Goal: Task Accomplishment & Management: Manage account settings

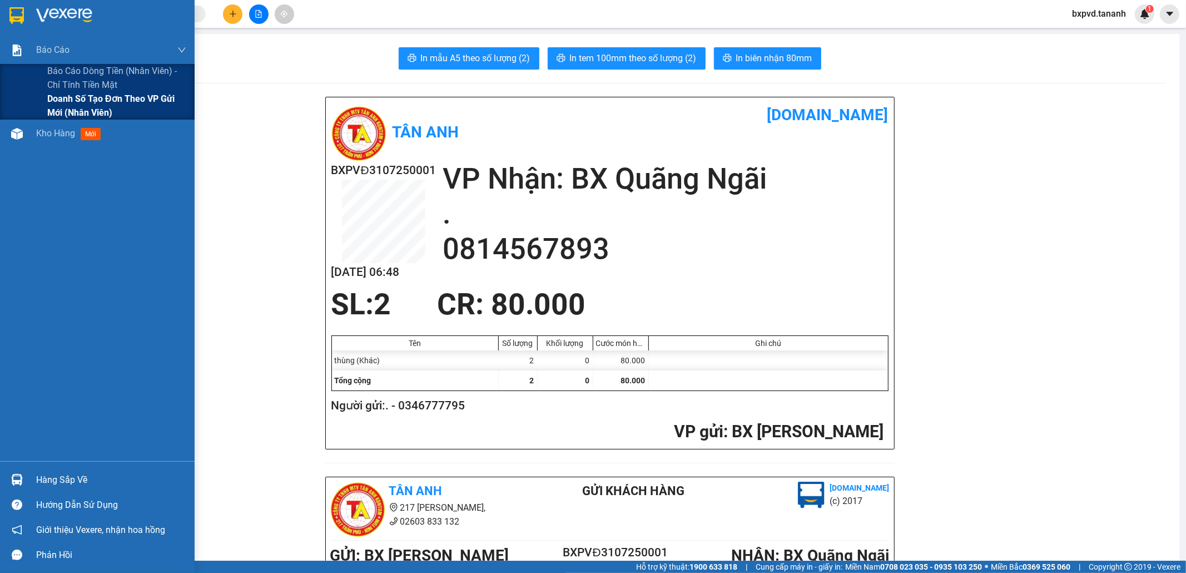
click at [63, 102] on span "Doanh số tạo đơn theo VP gửi mới (nhân viên)" at bounding box center [116, 106] width 139 height 28
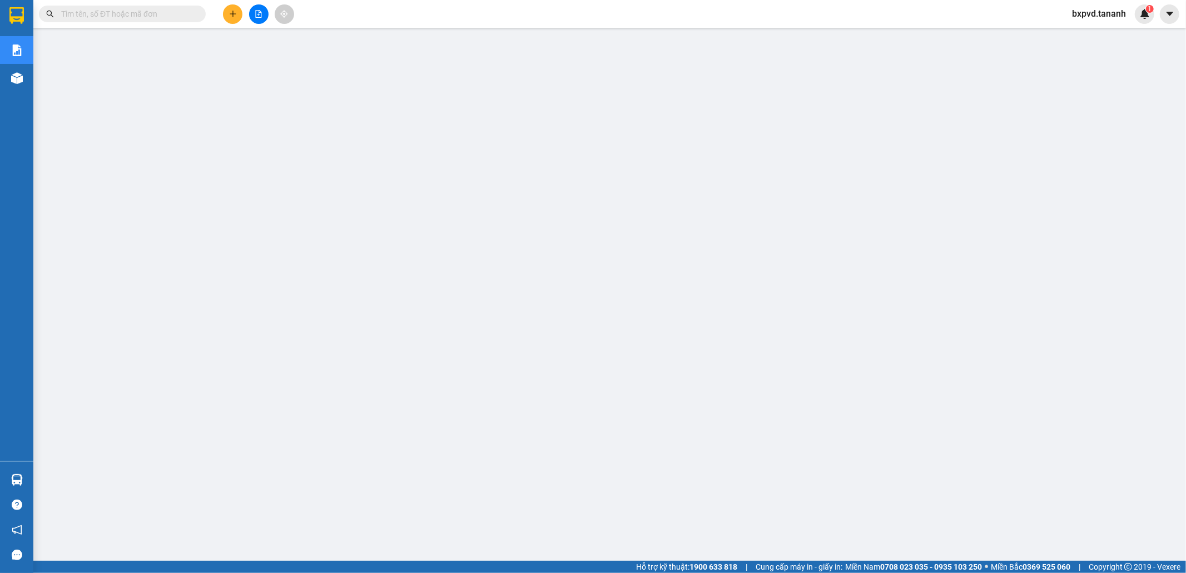
click at [1085, 15] on span "bxpvd.tananh" at bounding box center [1099, 14] width 72 height 14
click at [1096, 34] on span "Đăng xuất" at bounding box center [1104, 34] width 48 height 12
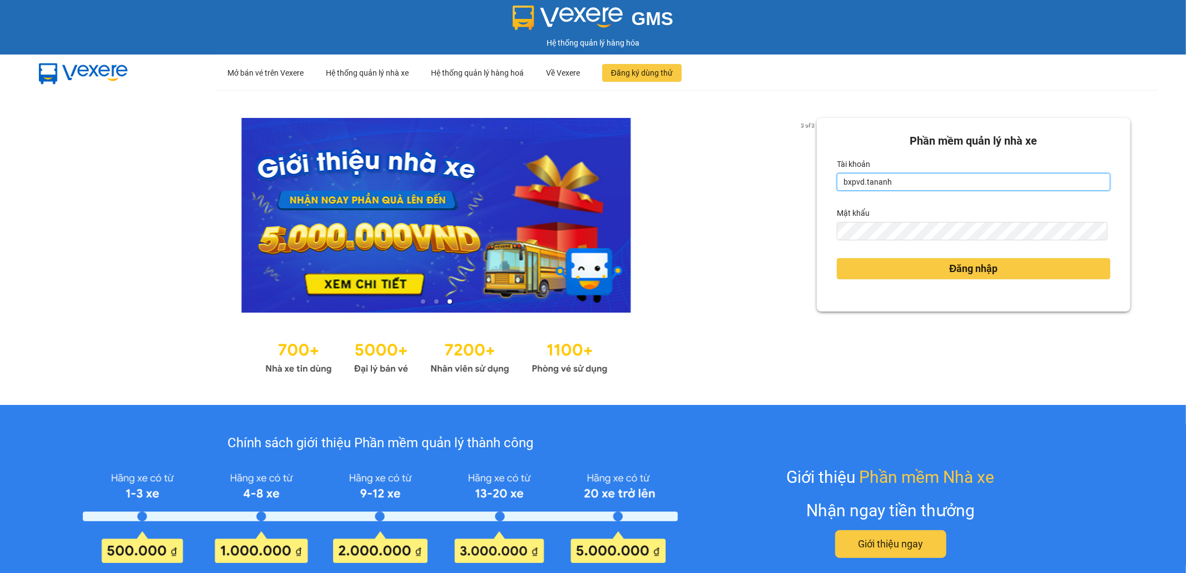
click at [910, 182] on input "bxpvd.tananh" at bounding box center [974, 182] width 274 height 18
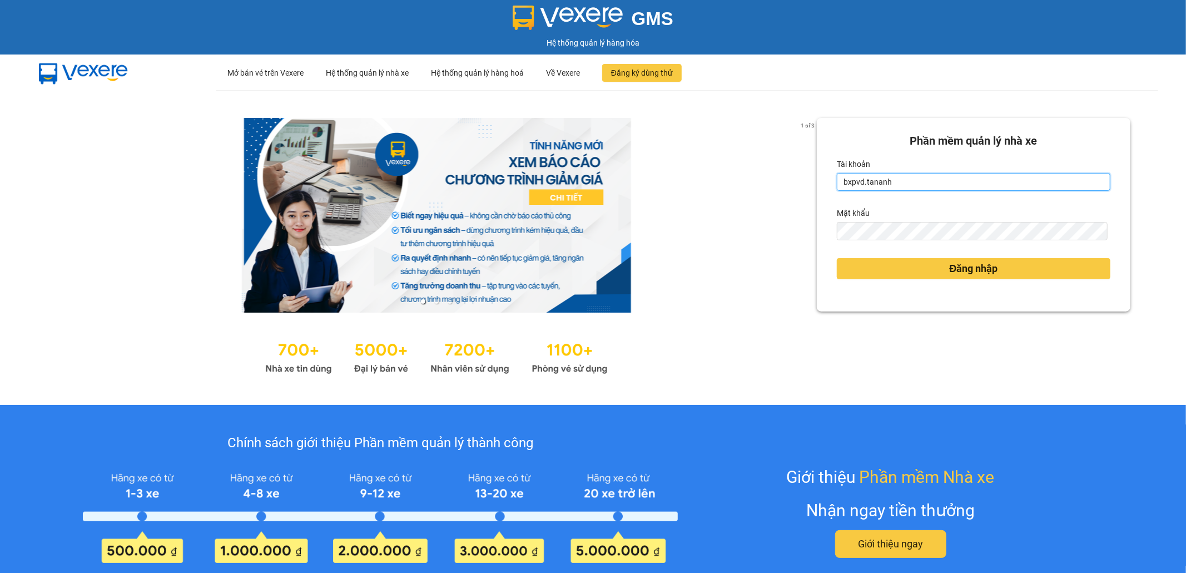
type input "bxmd.tananh"
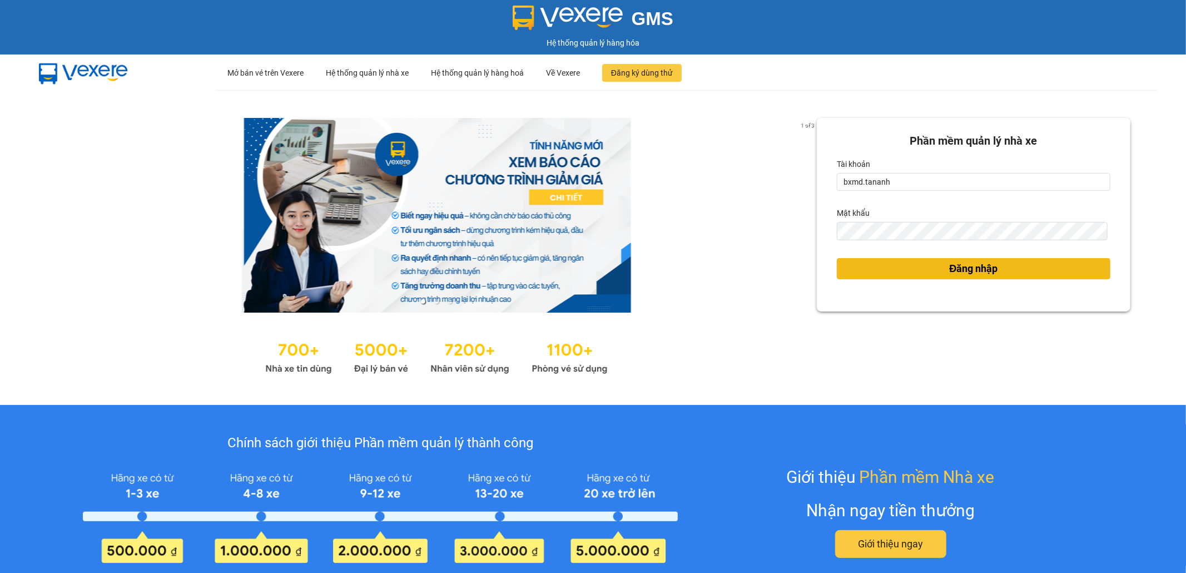
click at [957, 264] on span "Đăng nhập" at bounding box center [974, 269] width 48 height 16
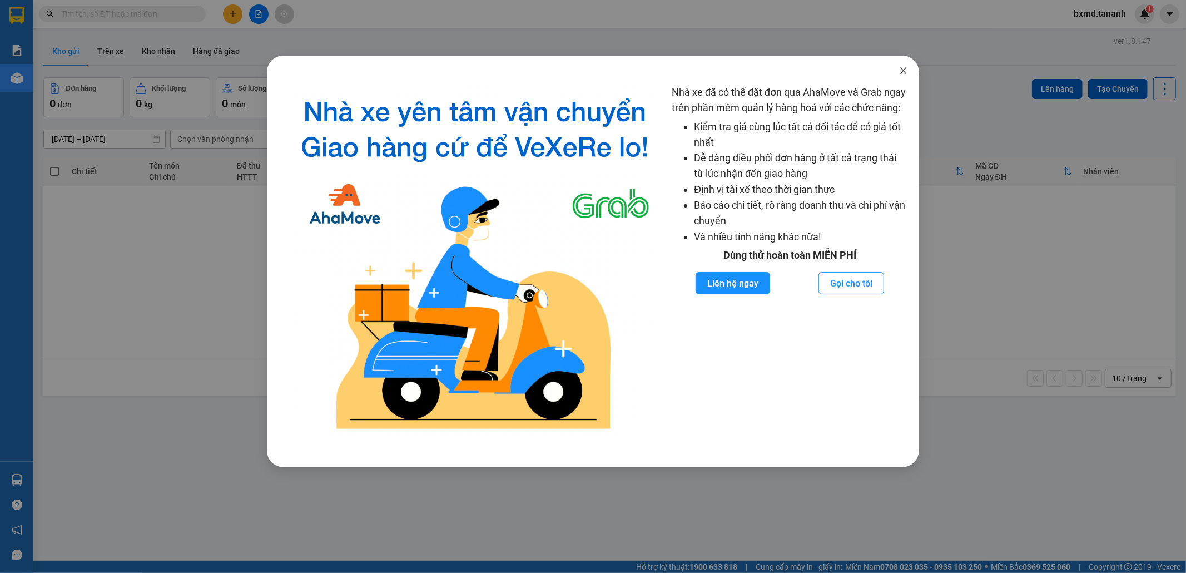
click at [902, 71] on icon "close" at bounding box center [903, 70] width 9 height 9
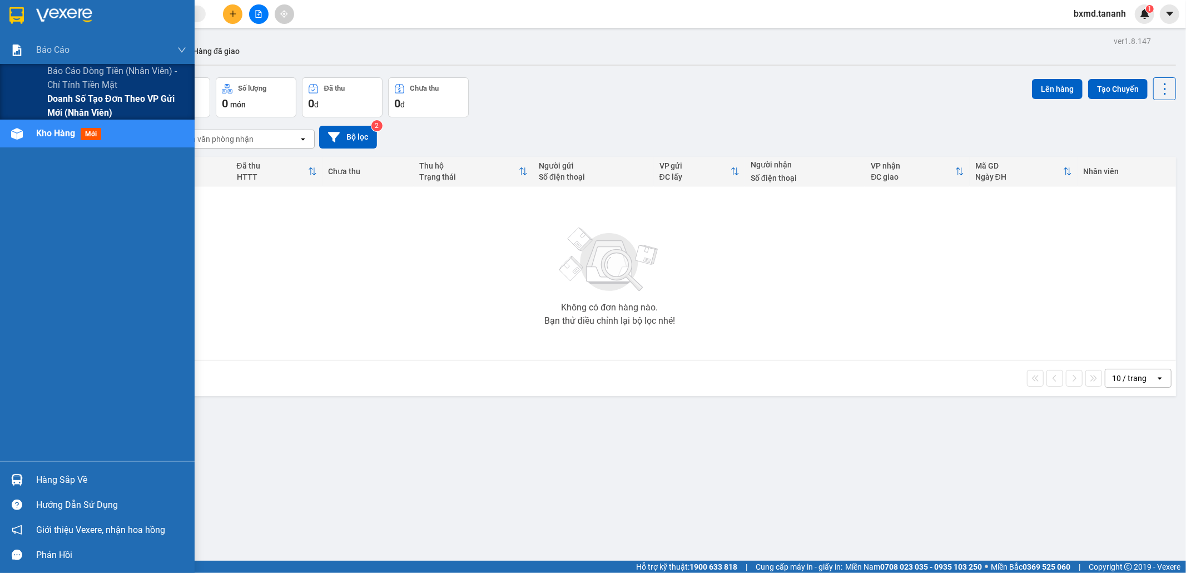
click at [87, 97] on span "Doanh số tạo đơn theo VP gửi mới (nhân viên)" at bounding box center [116, 106] width 139 height 28
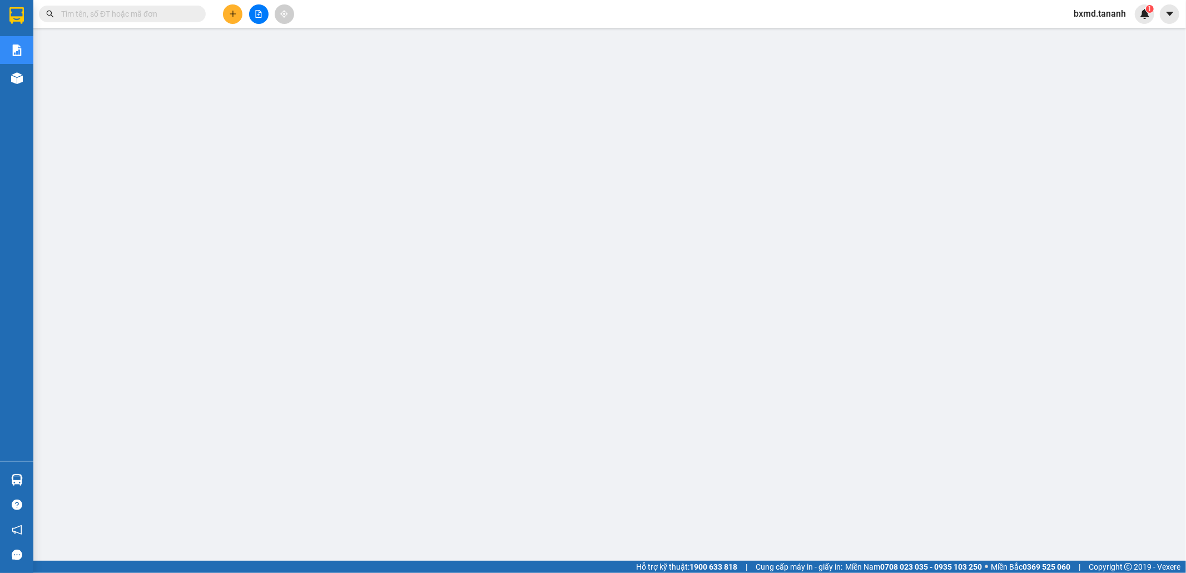
click at [1115, 16] on span "bxmd.tananh" at bounding box center [1100, 14] width 70 height 14
click at [1113, 32] on span "Đăng xuất" at bounding box center [1105, 34] width 47 height 12
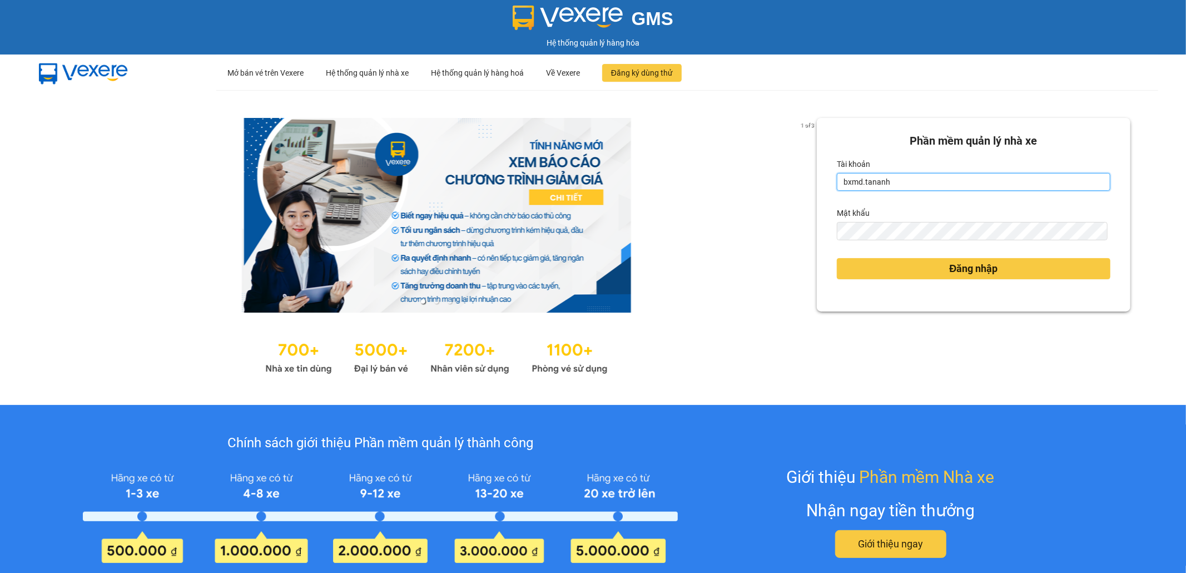
click at [987, 186] on input "bxmd.tananh" at bounding box center [974, 182] width 274 height 18
type input "vptt.tananh"
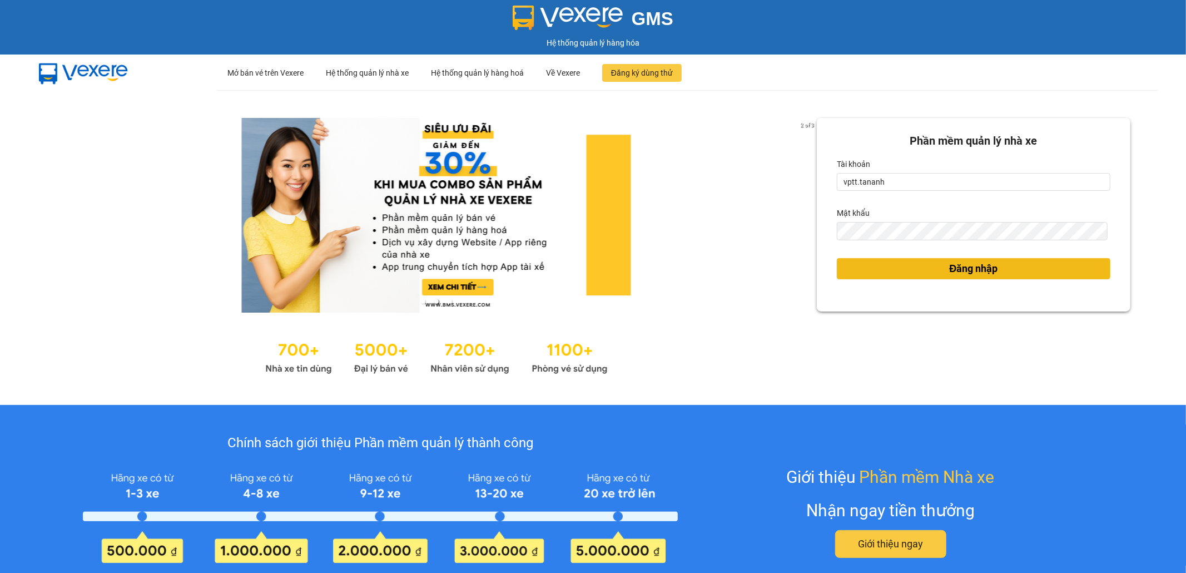
click at [971, 267] on span "Đăng nhập" at bounding box center [974, 269] width 48 height 16
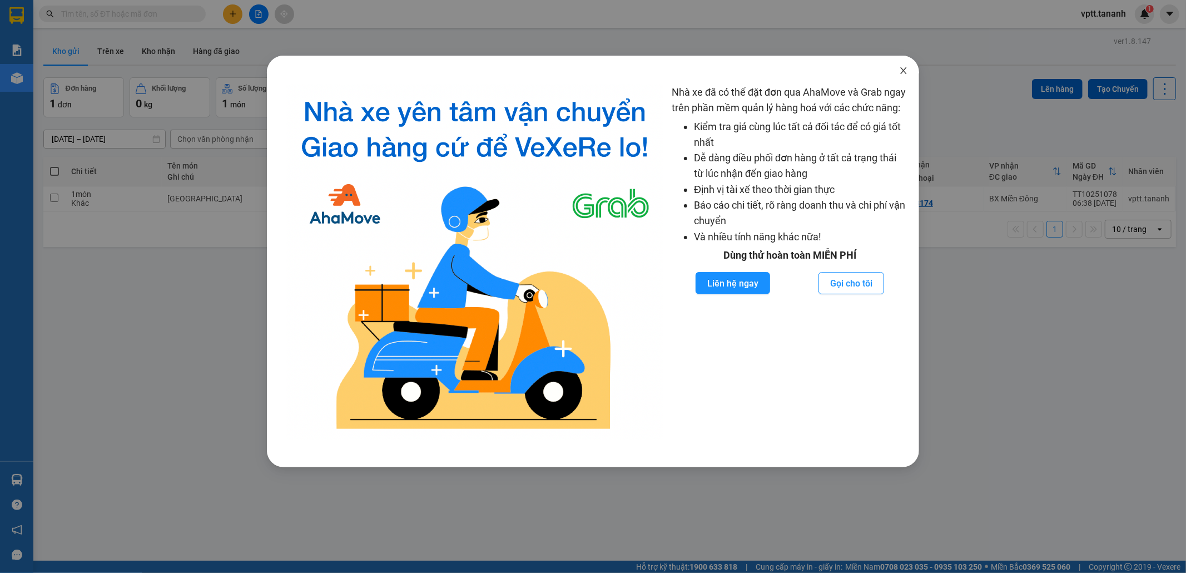
click at [904, 73] on icon "close" at bounding box center [903, 70] width 9 height 9
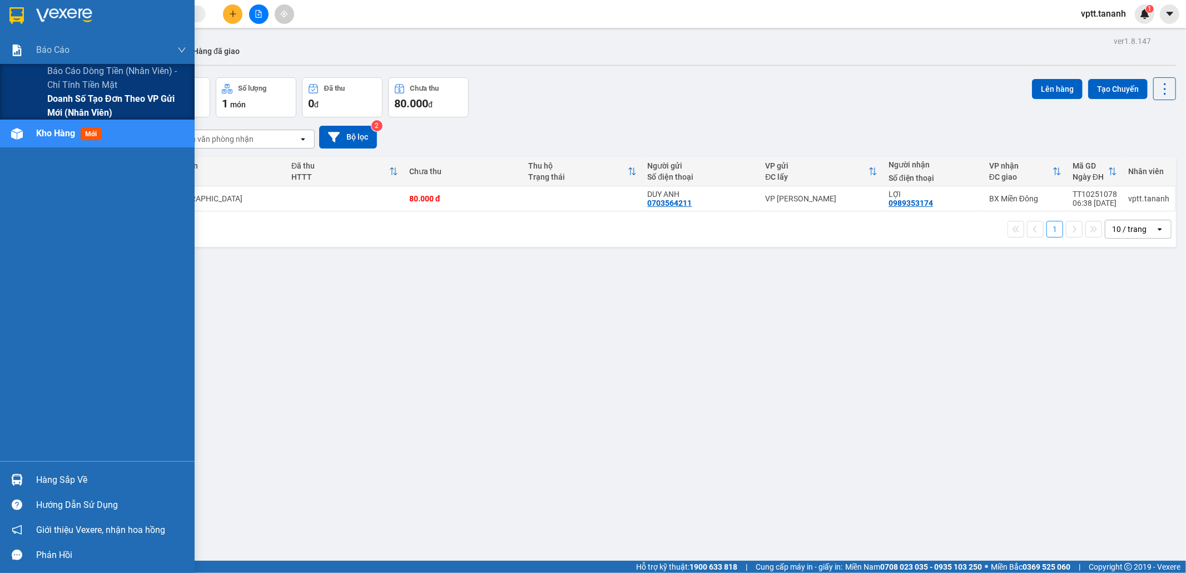
click at [80, 97] on span "Doanh số tạo đơn theo VP gửi mới (nhân viên)" at bounding box center [116, 106] width 139 height 28
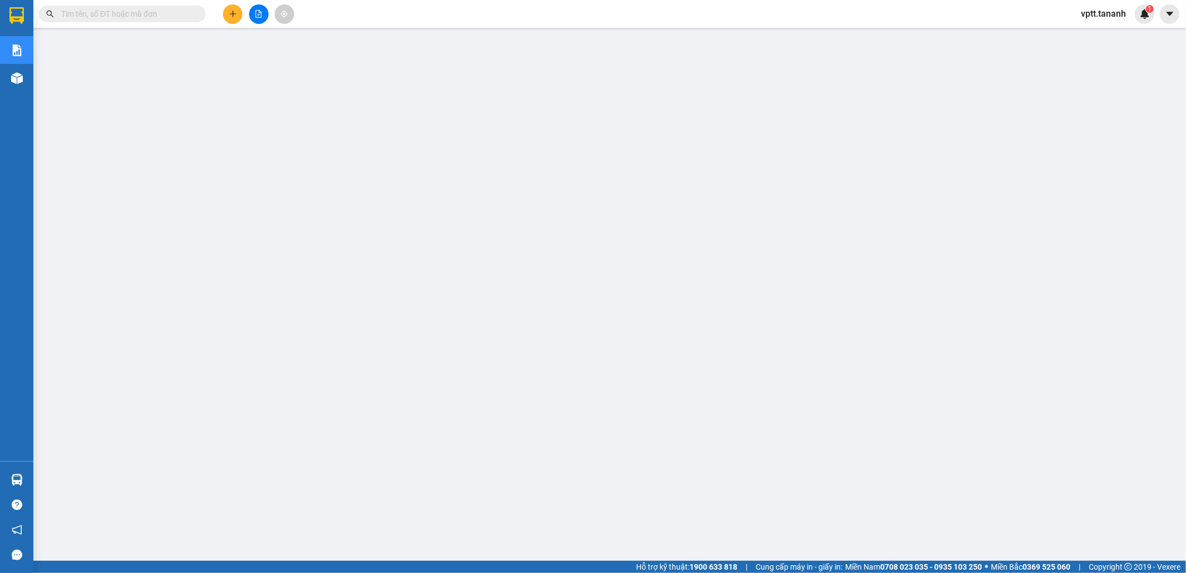
click at [1124, 11] on span "vptt.tananh" at bounding box center [1103, 14] width 63 height 14
click at [1109, 33] on span "Đăng xuất" at bounding box center [1112, 34] width 46 height 12
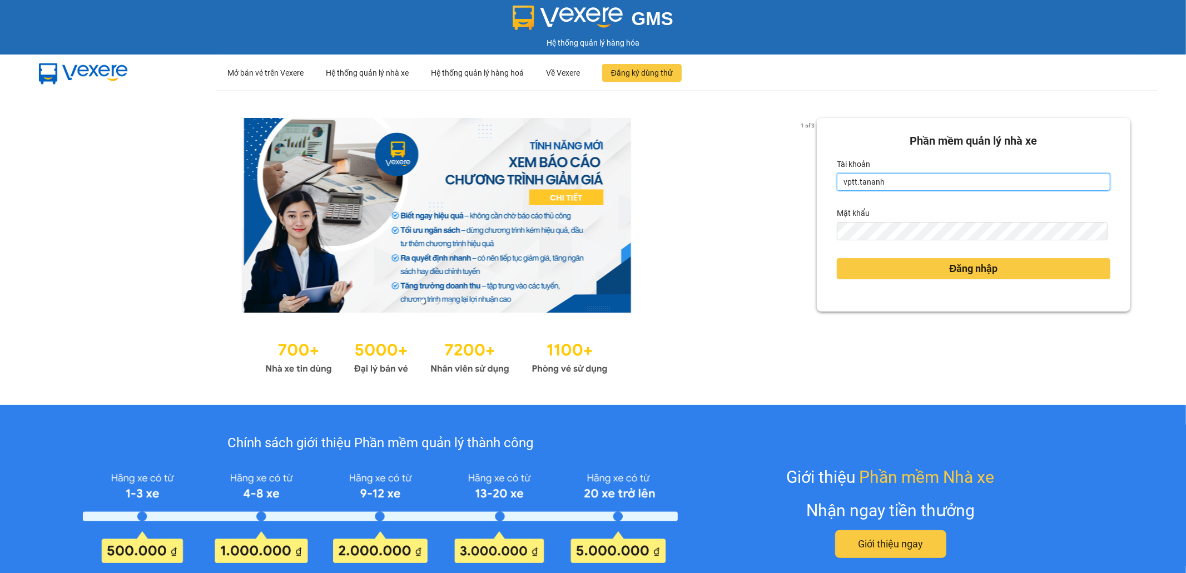
click at [959, 176] on input "vptt.tananh" at bounding box center [974, 182] width 274 height 18
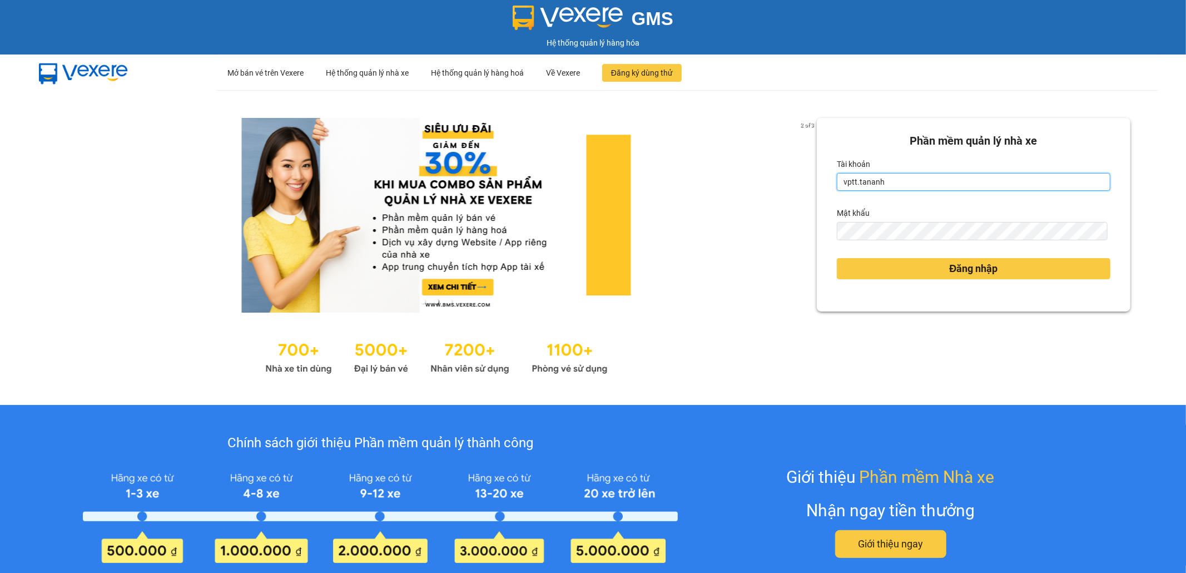
type input "bxpvd.tananh"
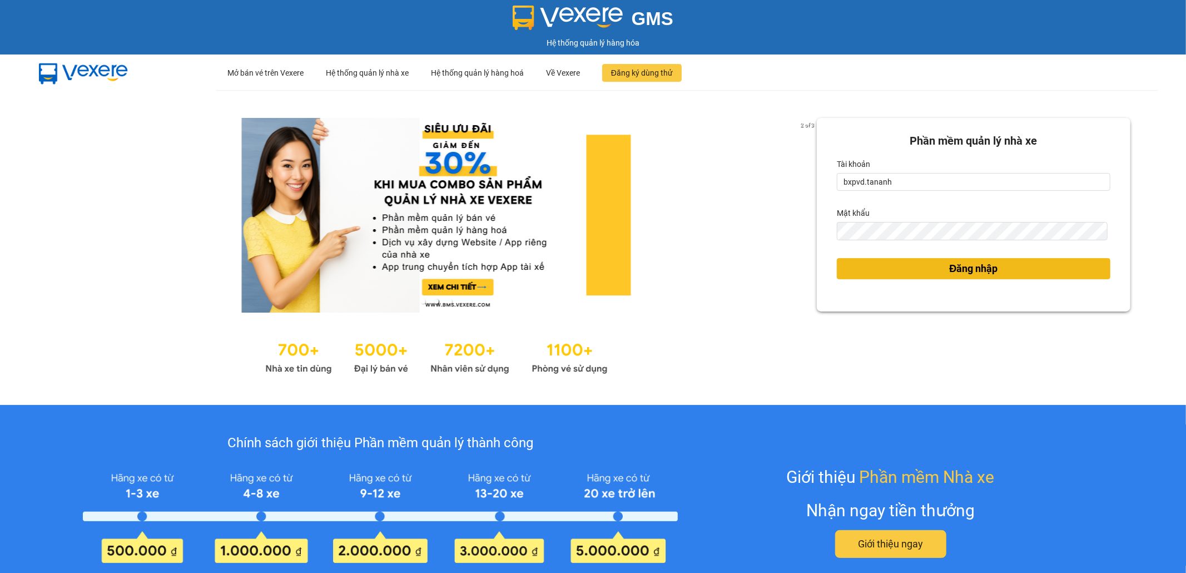
click at [959, 268] on span "Đăng nhập" at bounding box center [974, 269] width 48 height 16
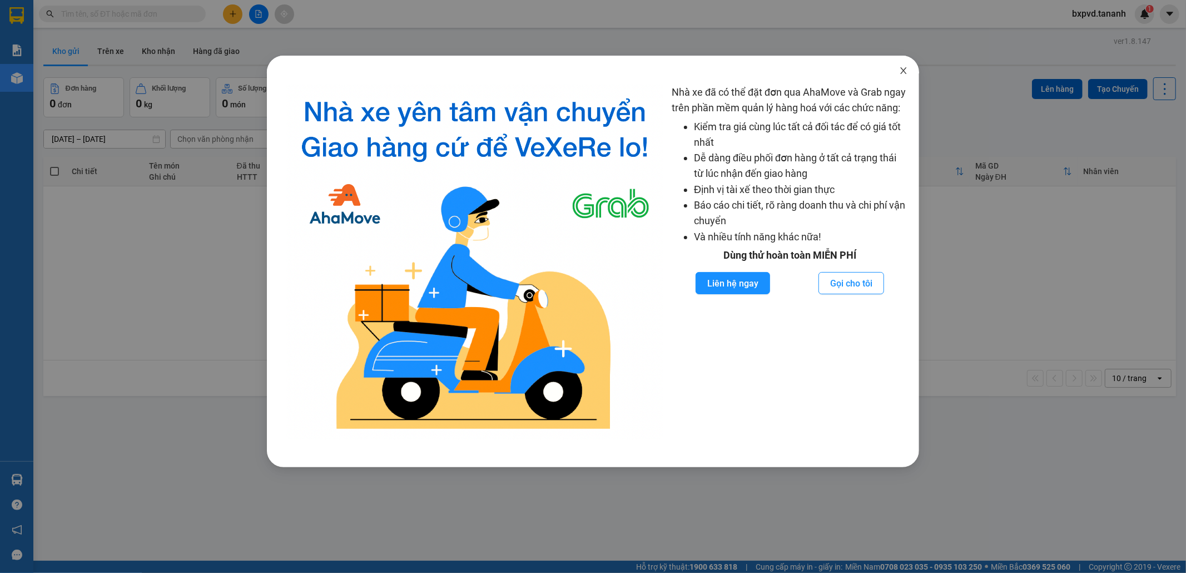
click at [899, 70] on icon "close" at bounding box center [903, 70] width 9 height 9
